Goal: Task Accomplishment & Management: Use online tool/utility

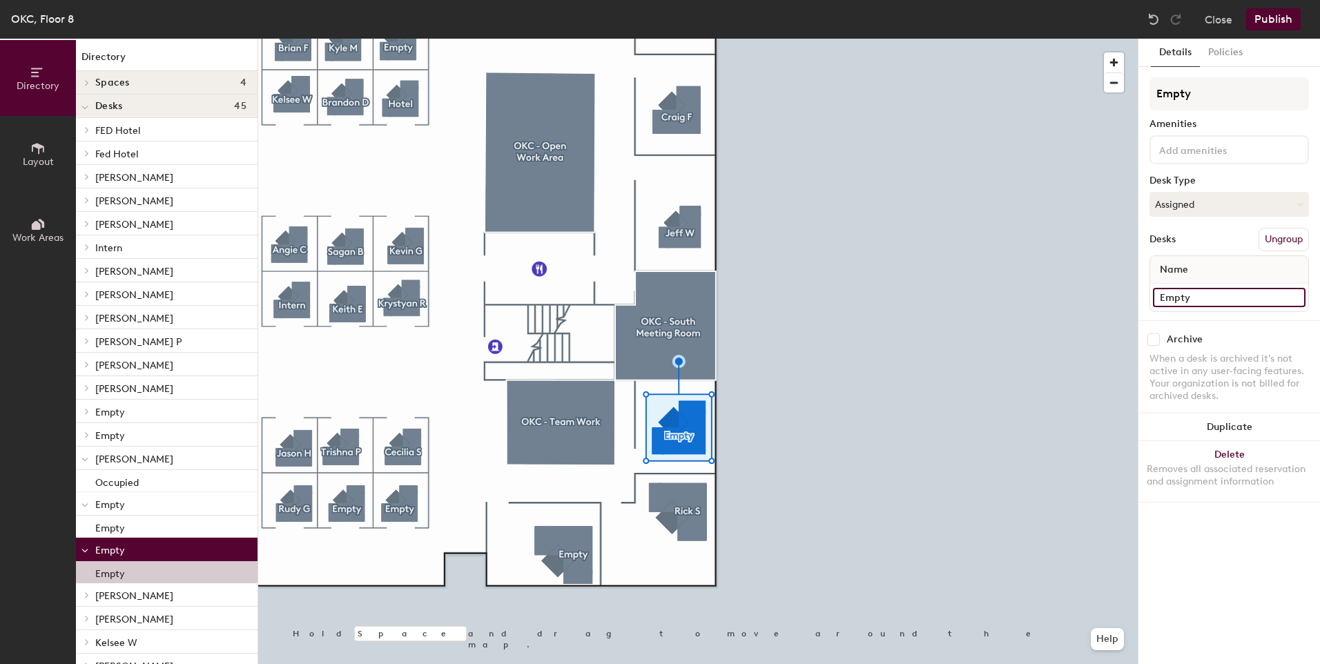
click at [1186, 300] on input "Empty" at bounding box center [1229, 297] width 153 height 19
type input "[PERSON_NAME]"
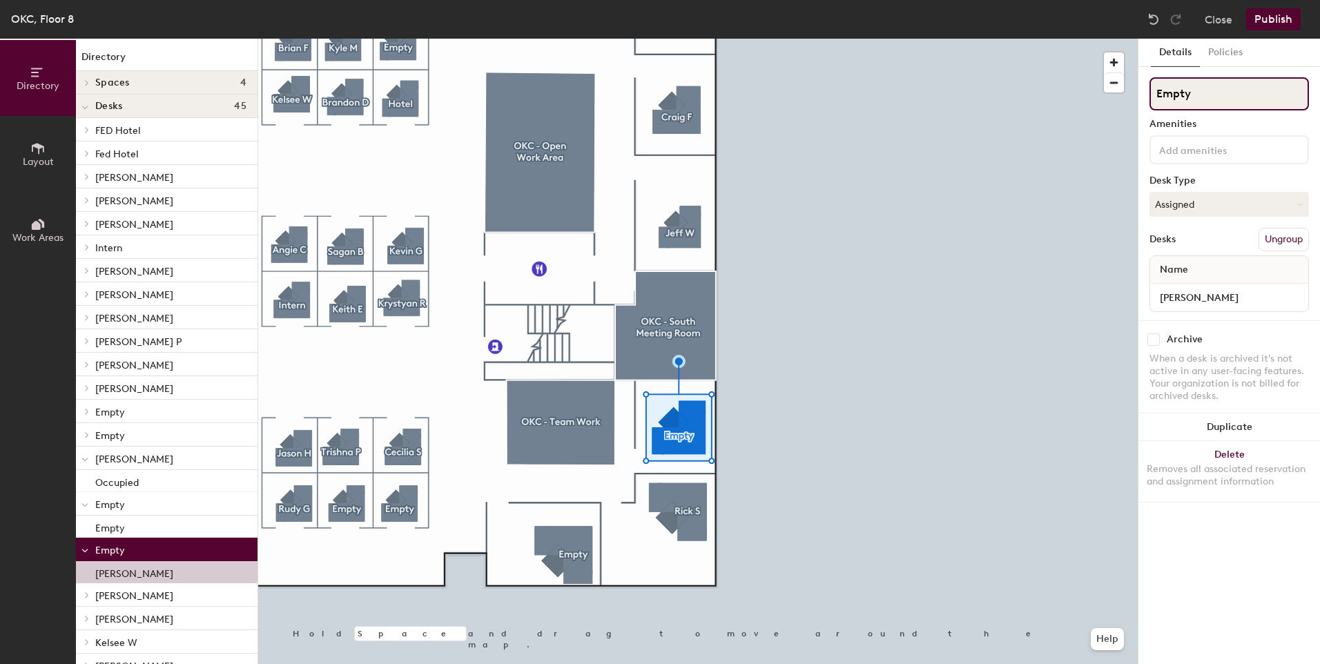
click at [1175, 97] on input "Empty" at bounding box center [1230, 93] width 160 height 33
type input "[PERSON_NAME]"
click at [934, 39] on div at bounding box center [698, 39] width 880 height 0
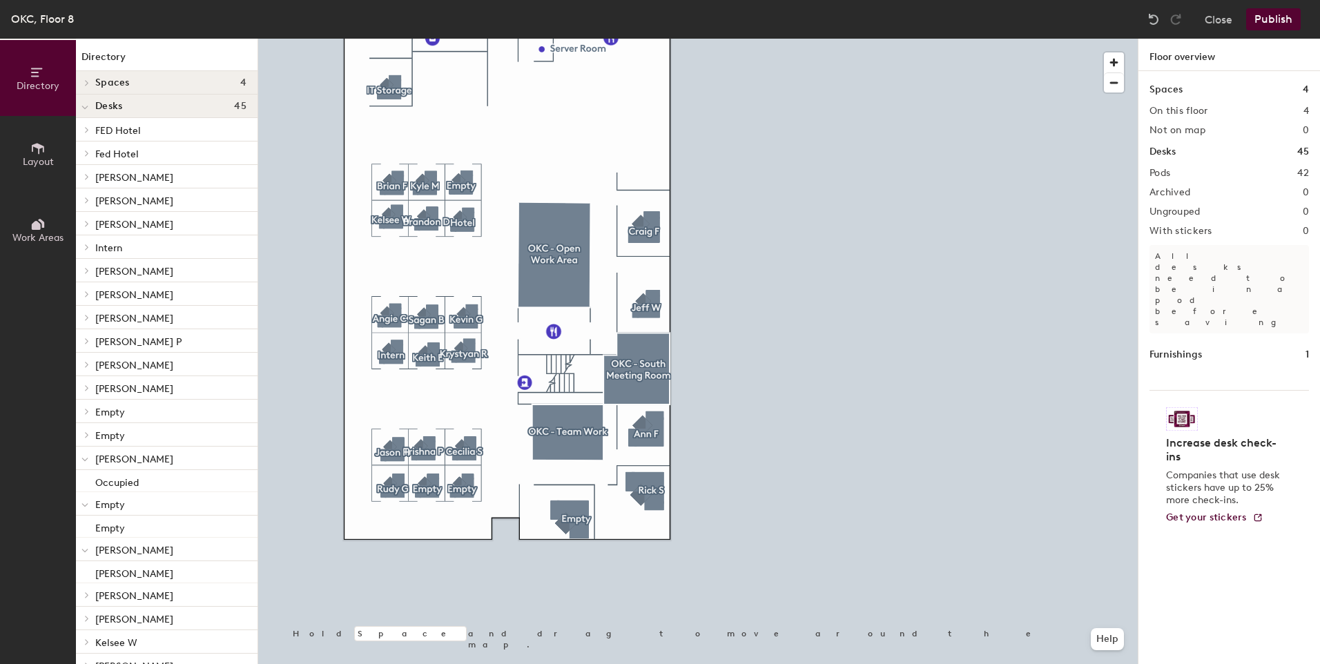
click at [799, 39] on div at bounding box center [698, 39] width 880 height 0
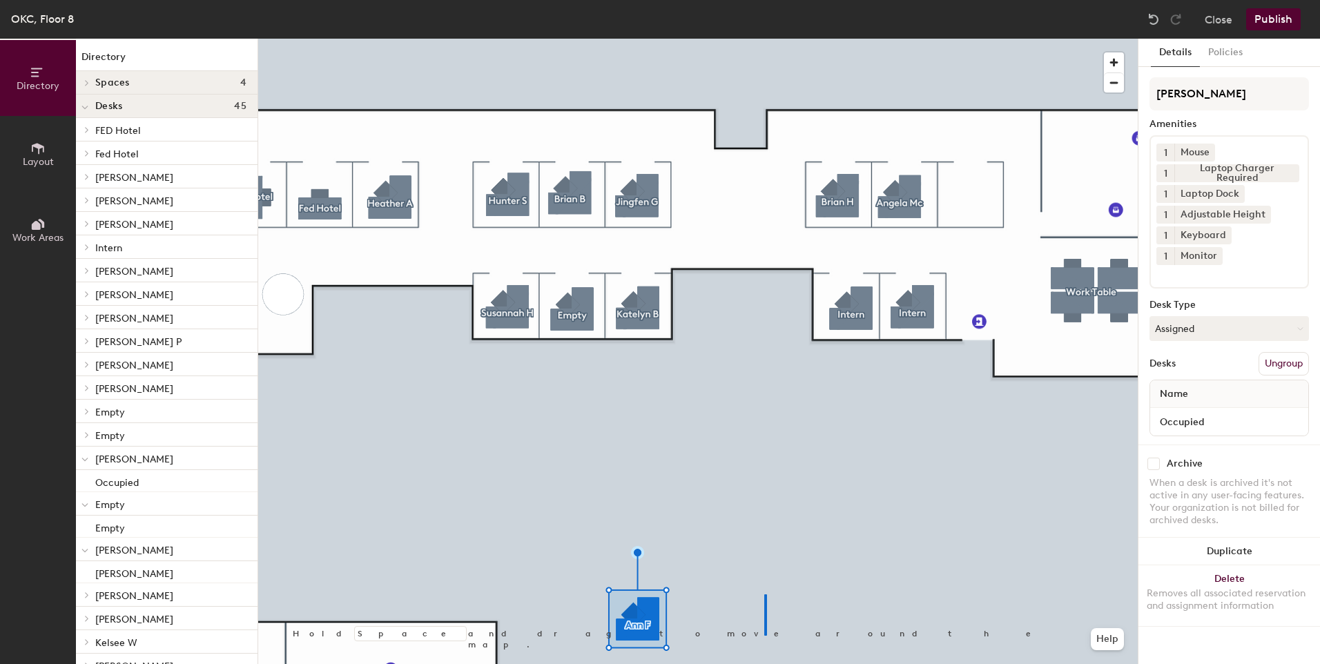
click at [765, 39] on div at bounding box center [698, 39] width 880 height 0
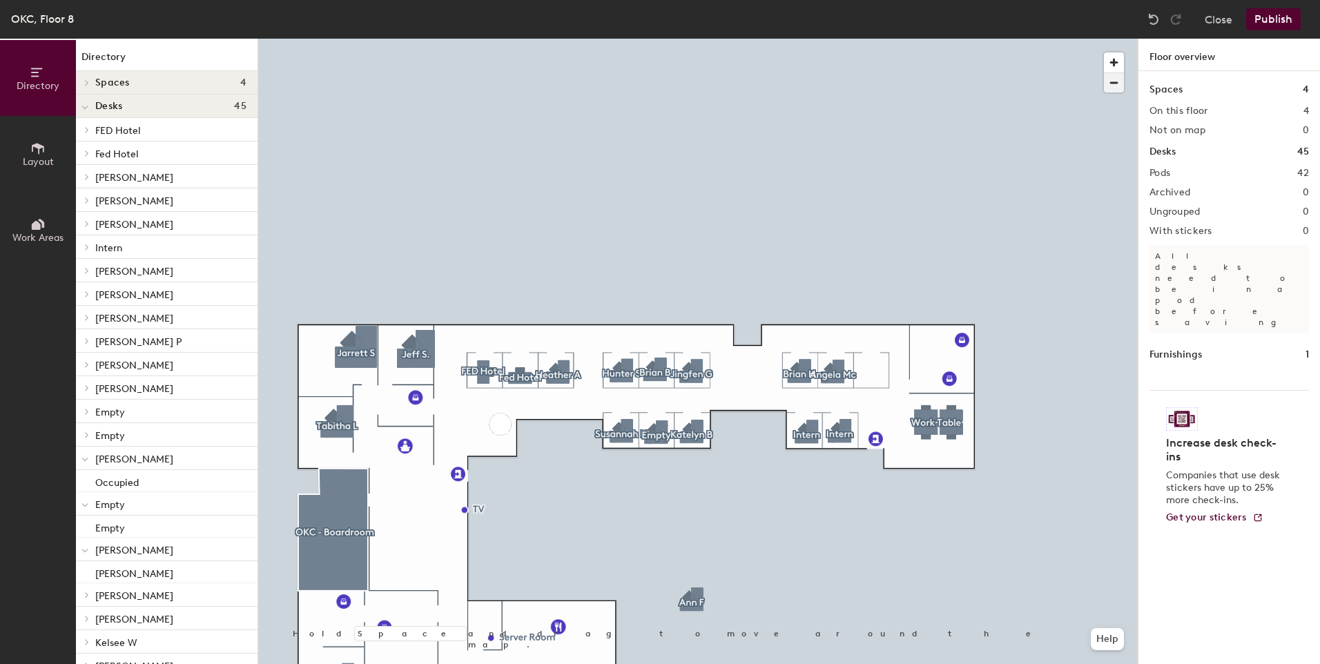
click at [1112, 86] on span "button" at bounding box center [1114, 82] width 20 height 19
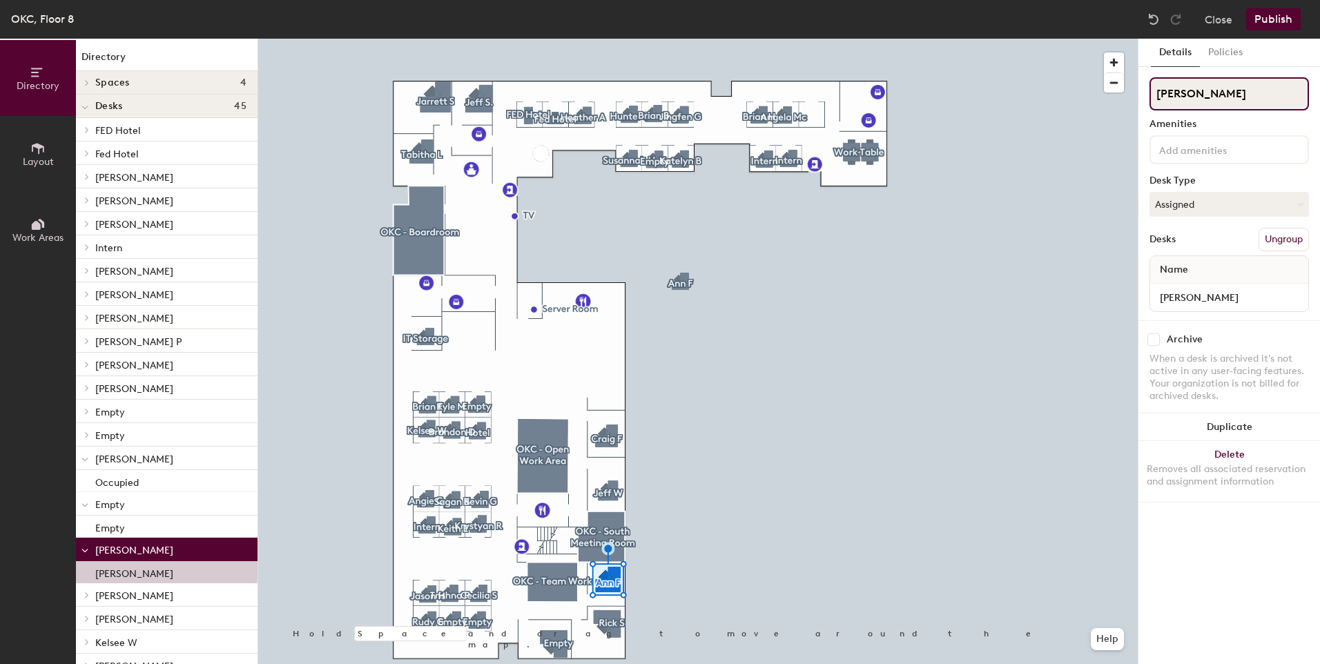
click at [1175, 96] on input "[PERSON_NAME]" at bounding box center [1230, 93] width 160 height 33
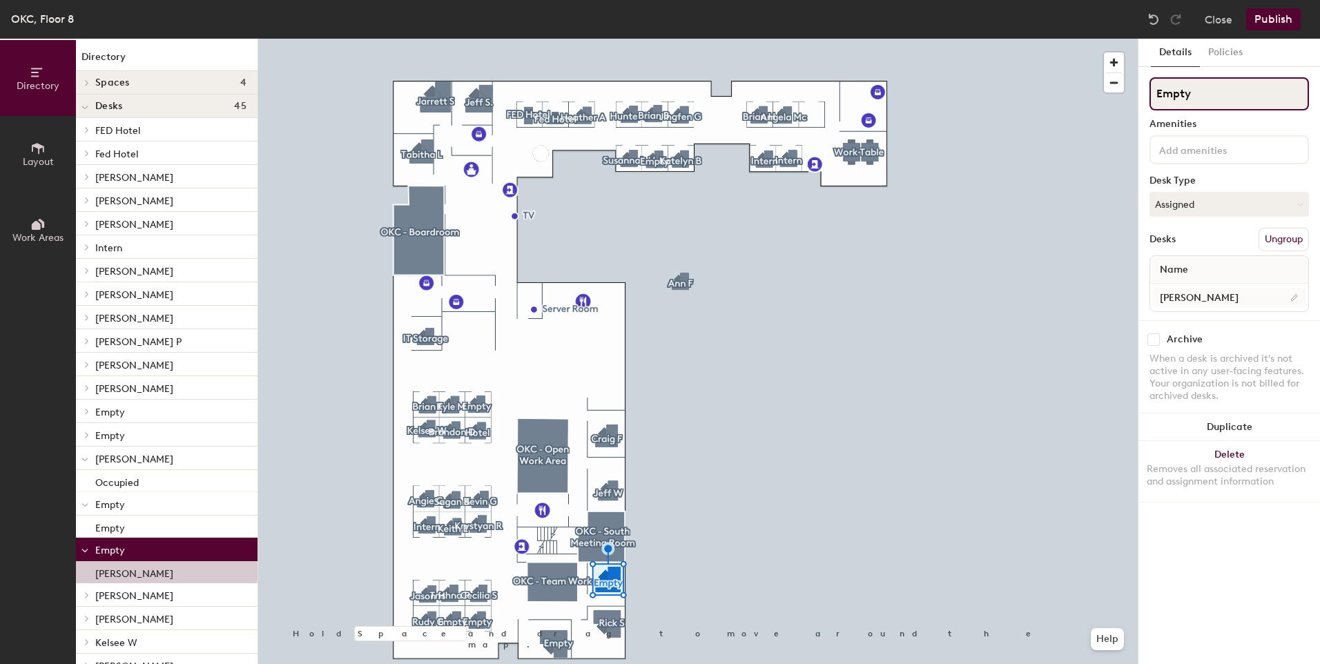
type input "Empty"
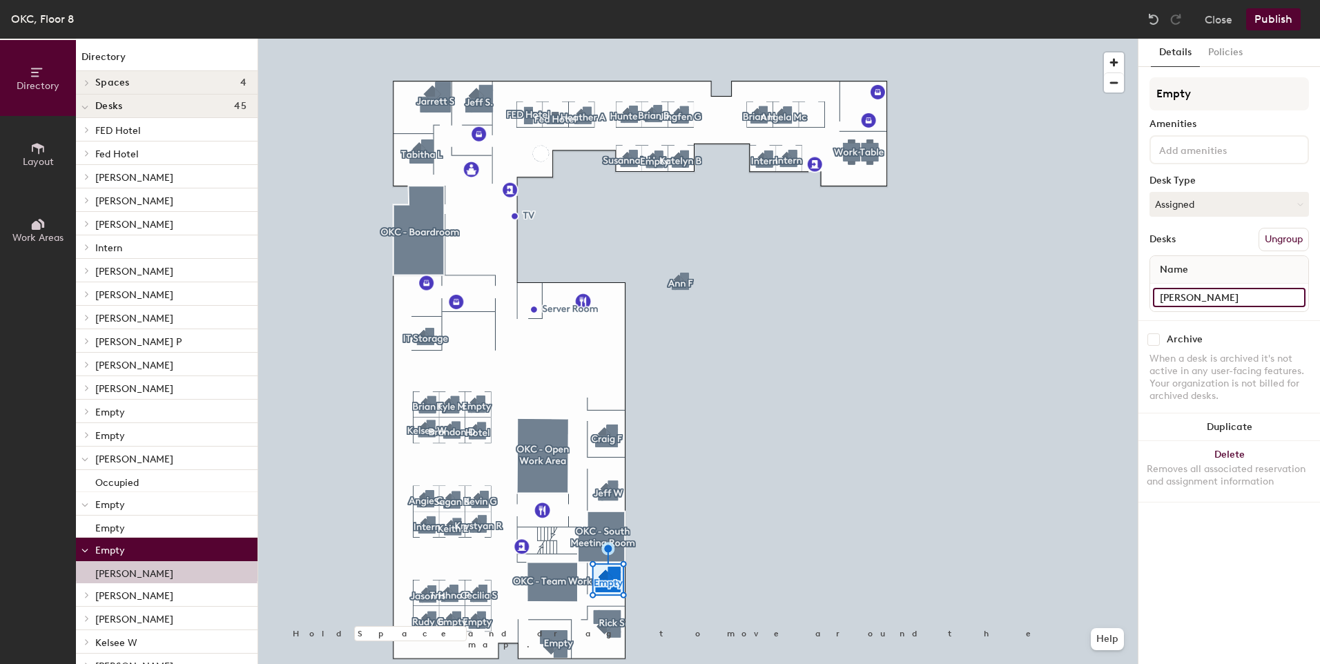
click at [1181, 302] on input "[PERSON_NAME]" at bounding box center [1229, 297] width 153 height 19
type input "Empty"
click at [842, 39] on div at bounding box center [698, 39] width 880 height 0
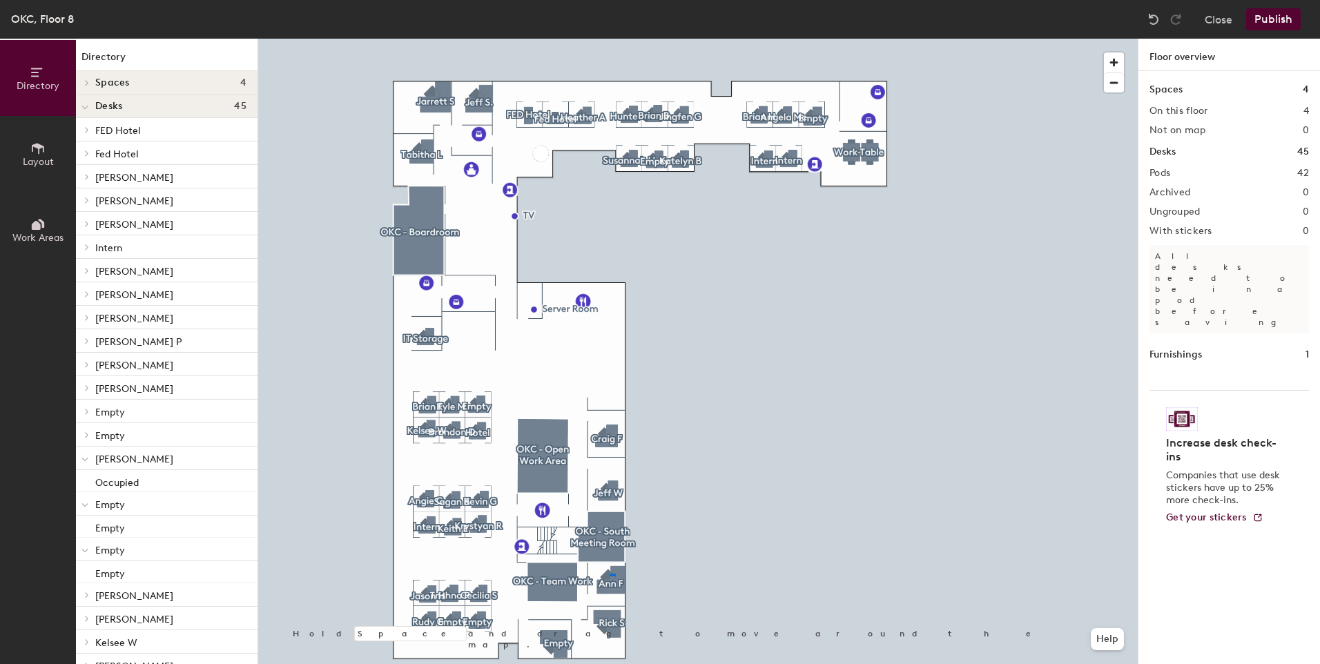
click at [610, 39] on div at bounding box center [698, 39] width 880 height 0
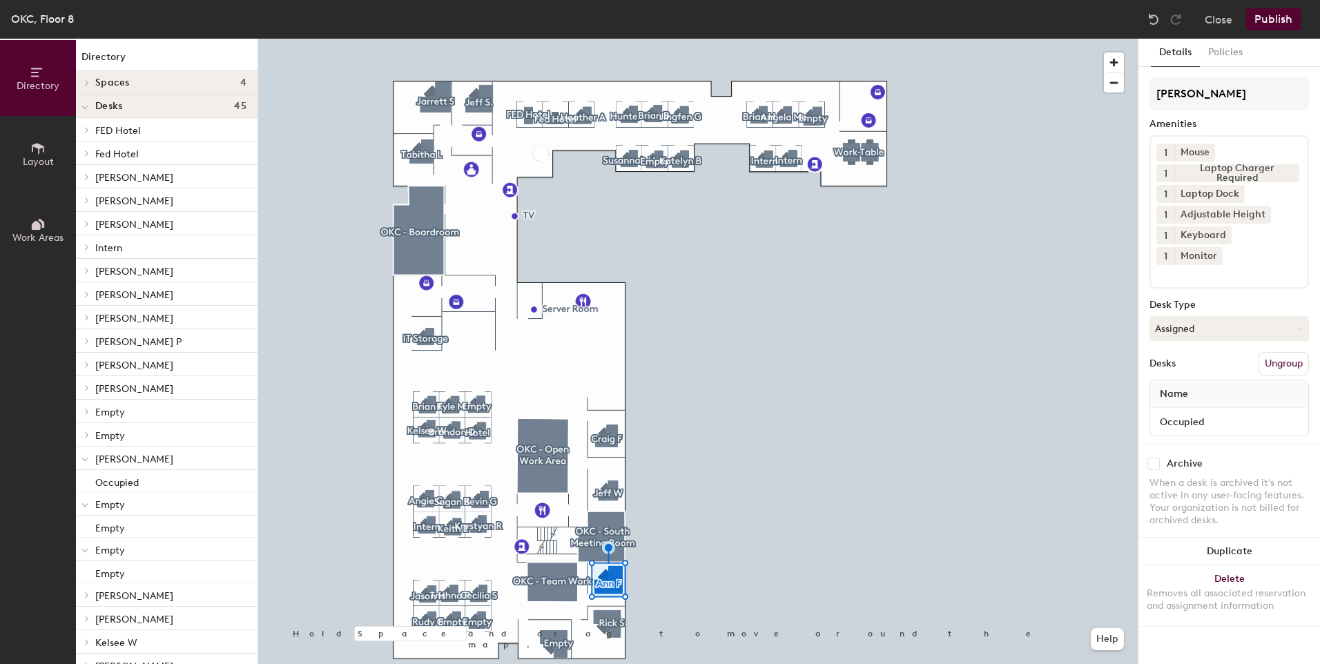
click at [1269, 19] on button "Publish" at bounding box center [1273, 19] width 55 height 22
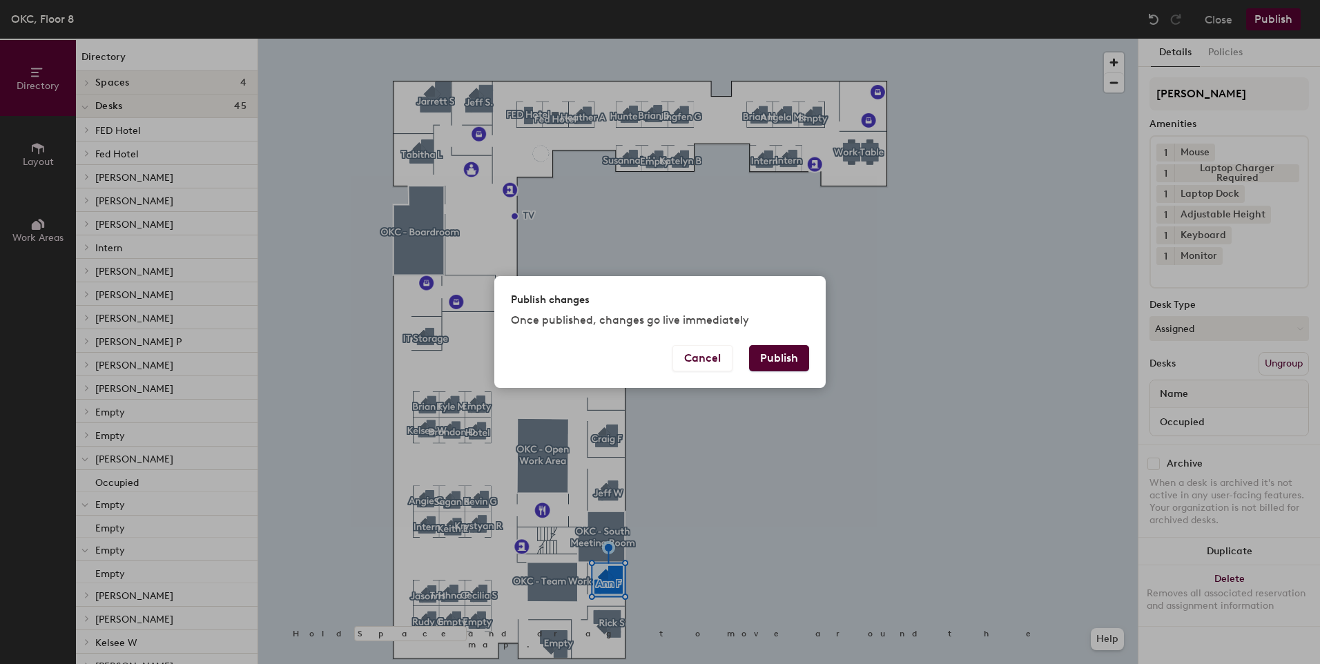
click at [774, 358] on button "Publish" at bounding box center [779, 358] width 60 height 26
